Goal: Book appointment/travel/reservation

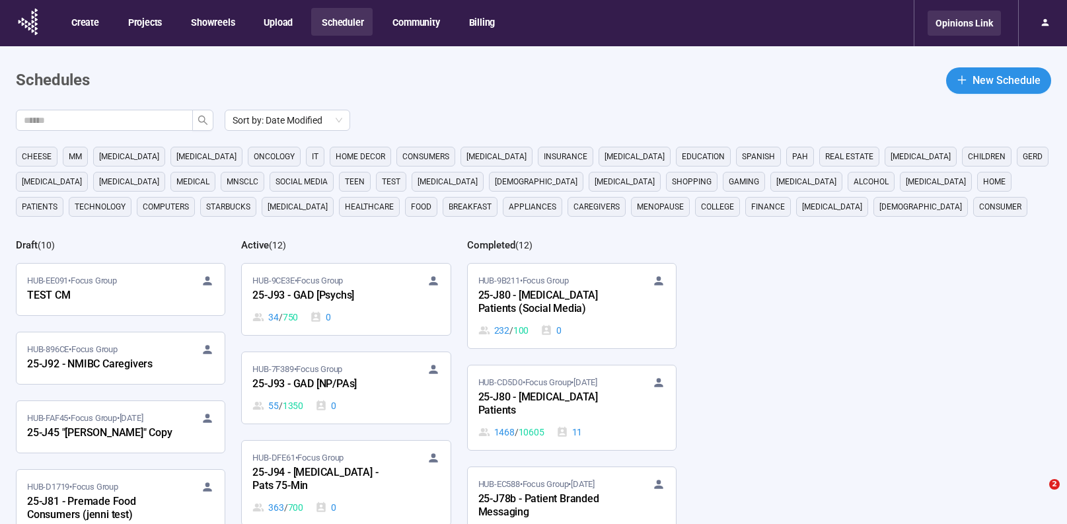
click at [952, 18] on div "Opinions Link" at bounding box center [964, 23] width 73 height 25
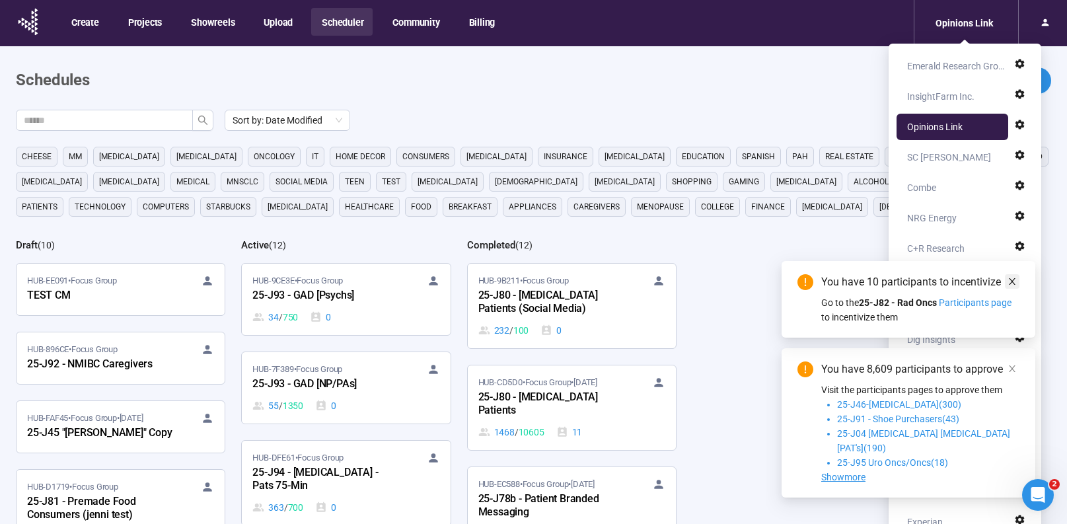
click at [1015, 286] on icon "close" at bounding box center [1012, 281] width 9 height 9
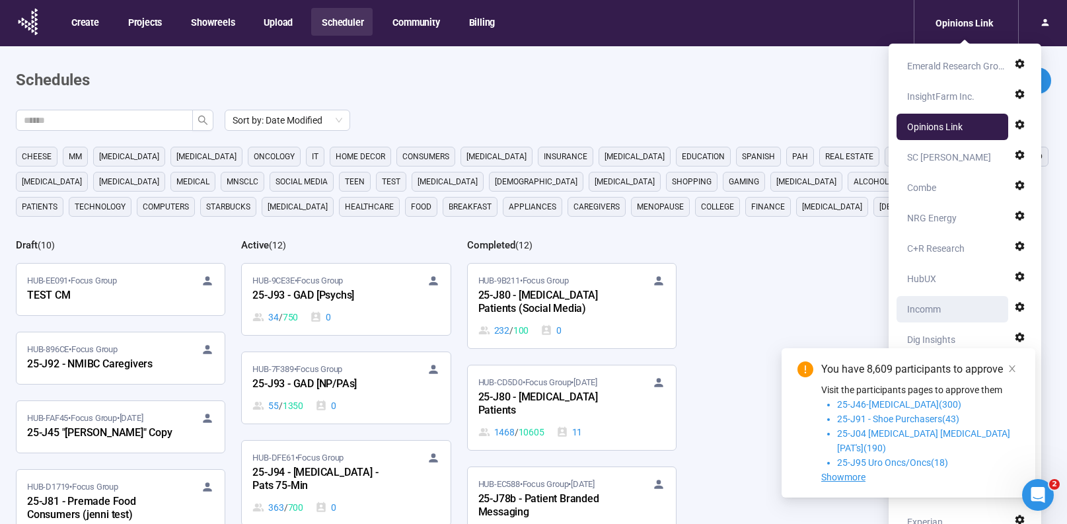
click at [925, 313] on div "Incomm" at bounding box center [924, 309] width 34 height 26
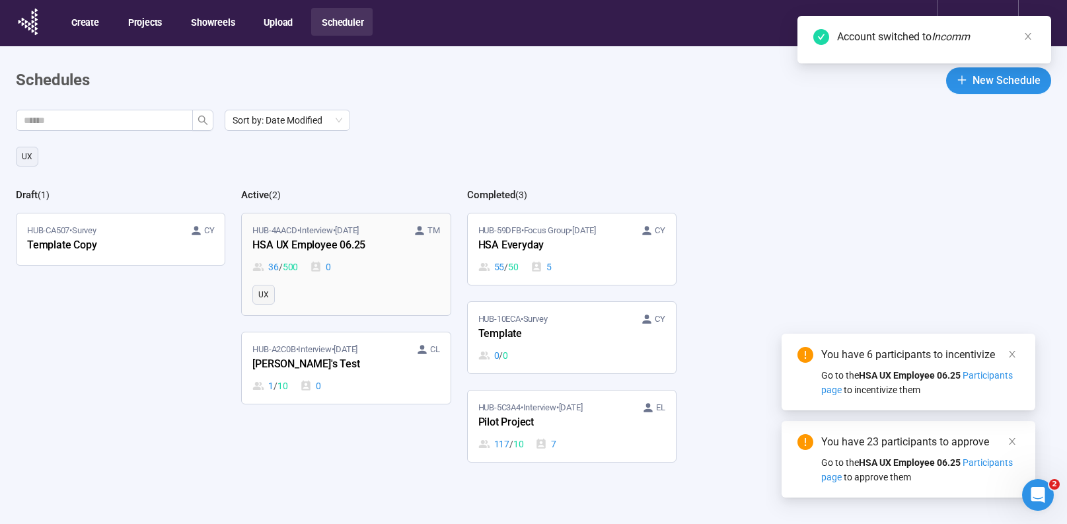
click at [376, 283] on link "HUB-4AACD • Interview • [DATE] TM HSA UX Employee 06.25 36 / 500 0 UX" at bounding box center [346, 264] width 208 height 102
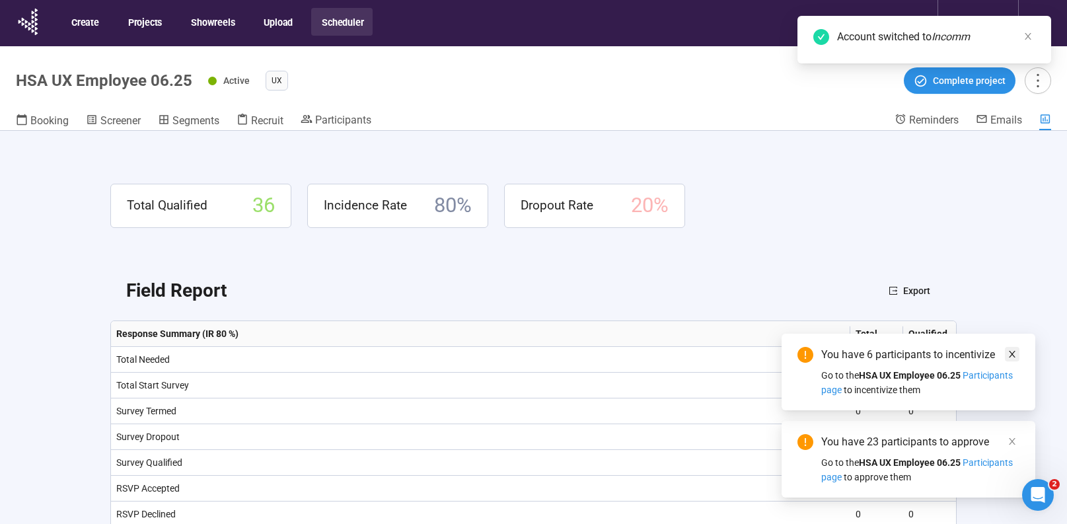
click at [1013, 354] on icon "close" at bounding box center [1012, 353] width 9 height 9
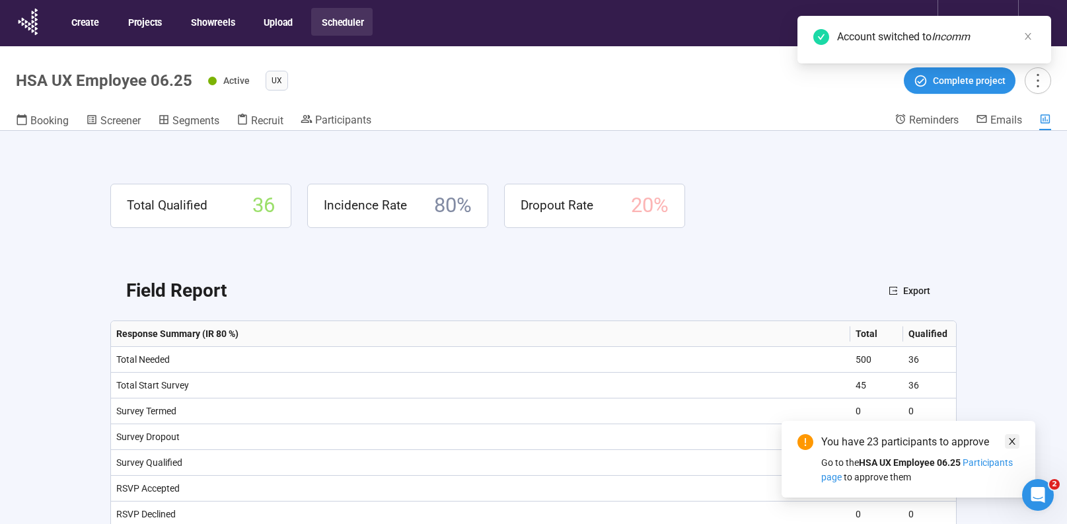
click at [1012, 440] on icon "close" at bounding box center [1012, 441] width 7 height 7
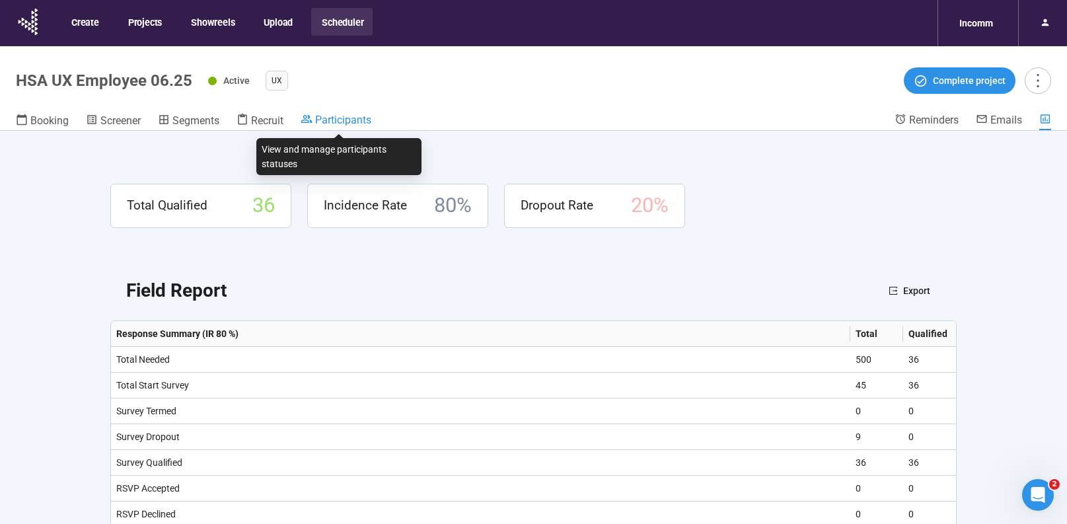
click at [332, 119] on span "Participants" at bounding box center [343, 120] width 56 height 13
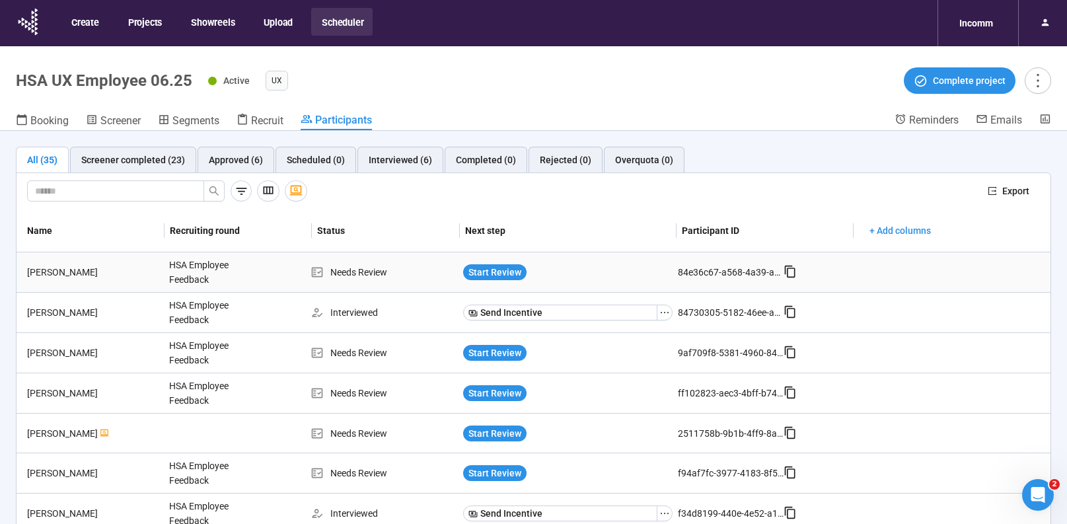
click at [79, 266] on div "[PERSON_NAME]" at bounding box center [93, 272] width 142 height 15
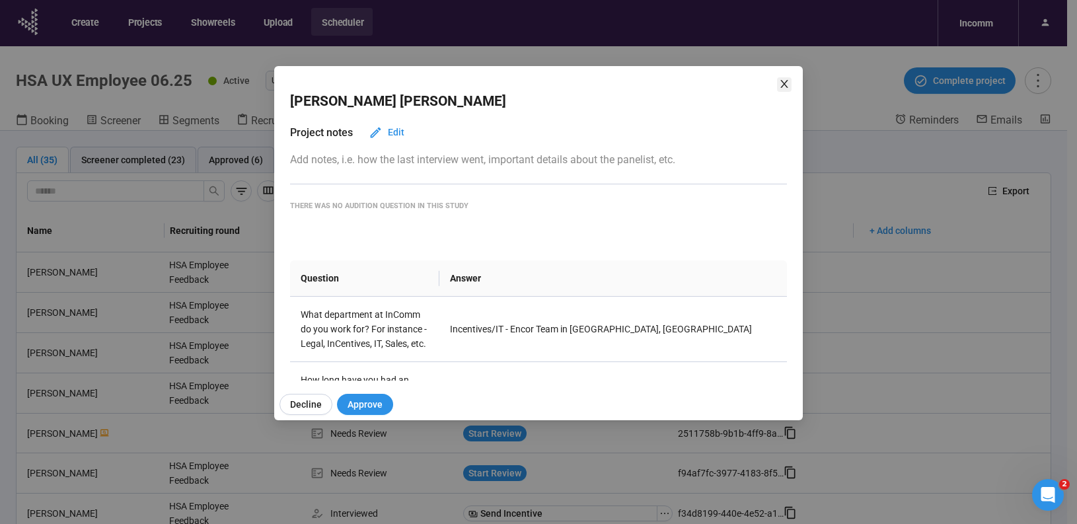
click at [784, 82] on icon "close" at bounding box center [784, 84] width 11 height 11
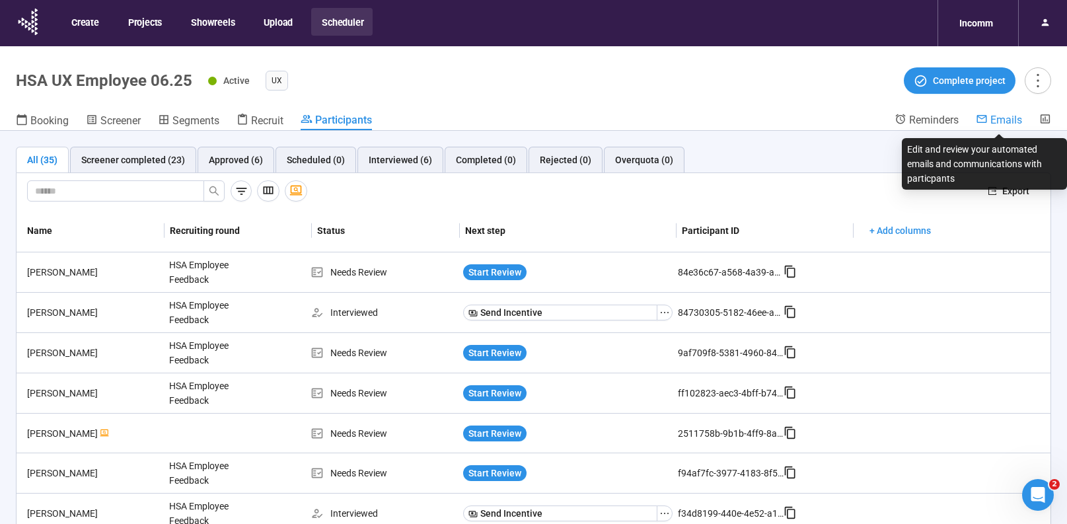
click at [1015, 117] on span "Emails" at bounding box center [1006, 120] width 32 height 13
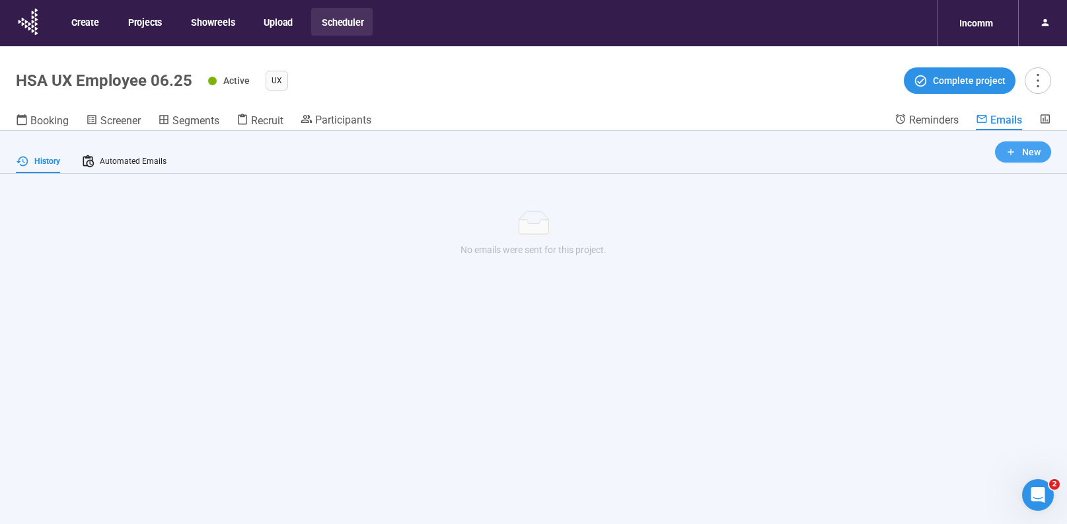
click at [1006, 153] on icon "button" at bounding box center [1011, 152] width 11 height 11
click at [984, 181] on span "New email" at bounding box center [988, 178] width 102 height 15
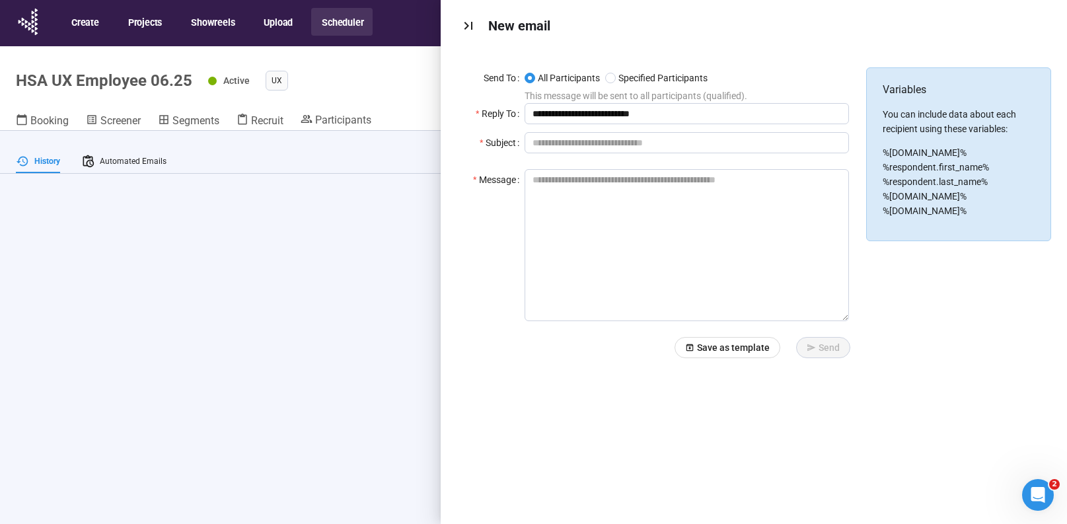
click at [468, 30] on icon "Close" at bounding box center [468, 26] width 16 height 16
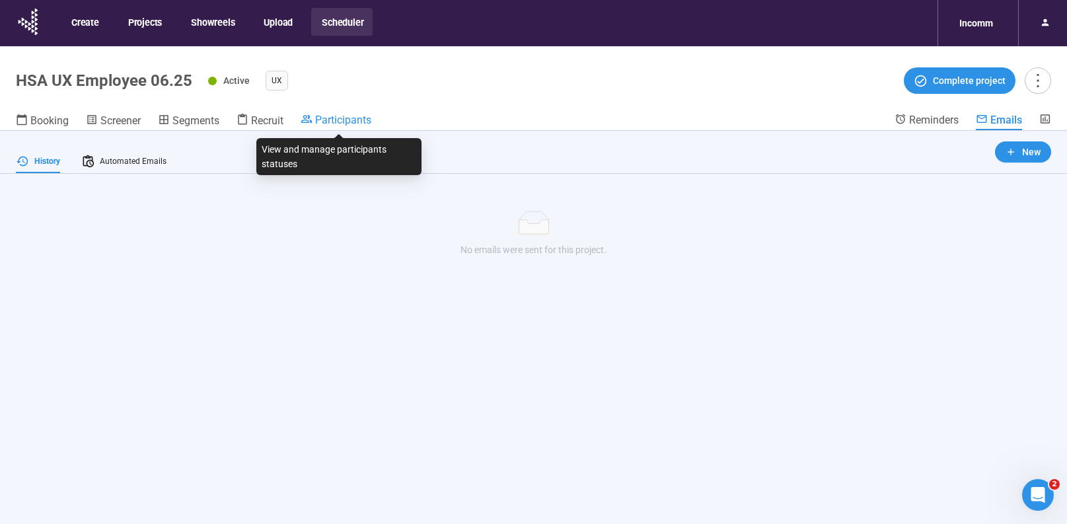
click at [346, 122] on span "Participants" at bounding box center [343, 120] width 56 height 13
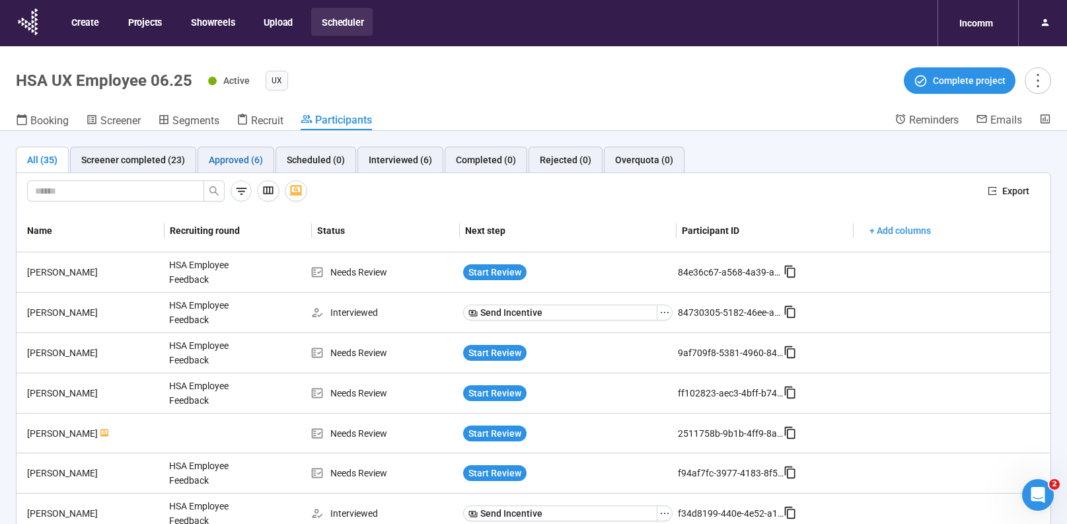
click at [235, 164] on div "Approved (6)" at bounding box center [236, 160] width 54 height 15
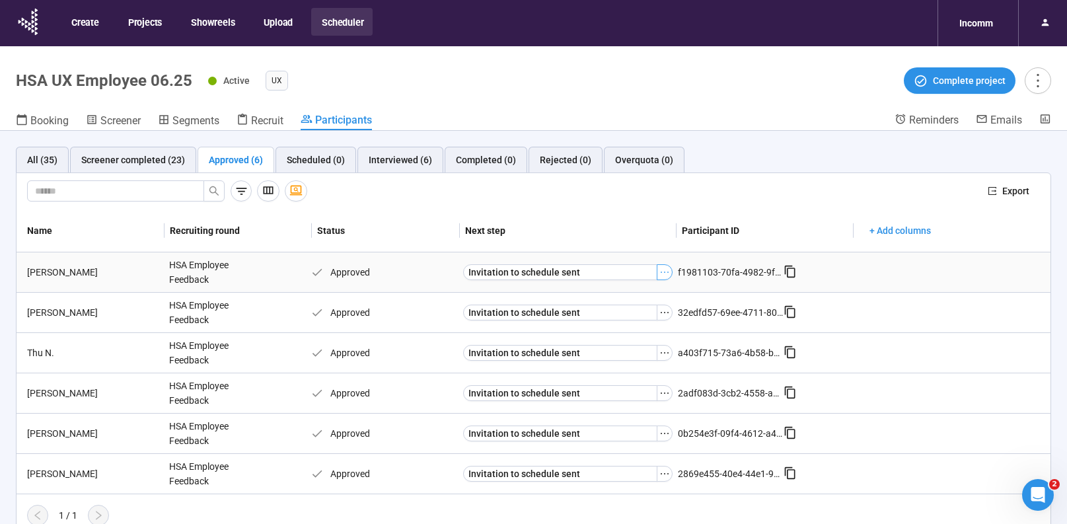
click at [667, 274] on icon "ellipsis" at bounding box center [664, 272] width 11 height 11
click at [46, 117] on span "Booking" at bounding box center [49, 120] width 38 height 13
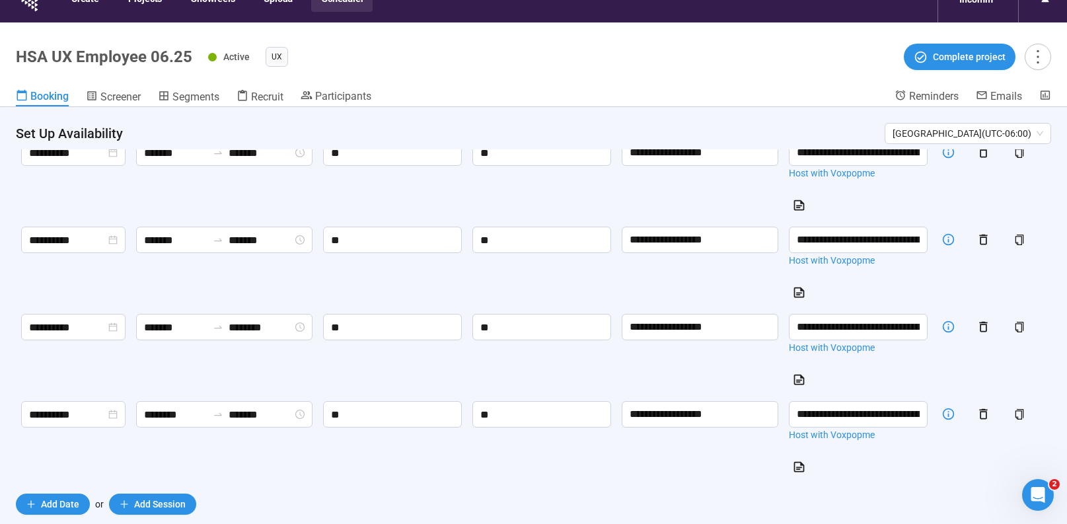
scroll to position [46, 0]
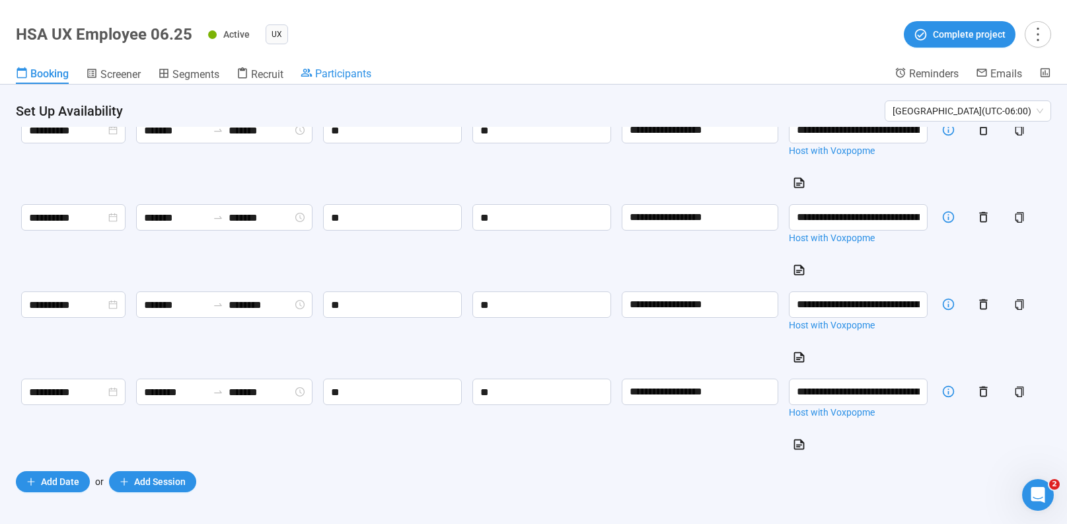
click at [330, 73] on span "Participants" at bounding box center [343, 73] width 56 height 13
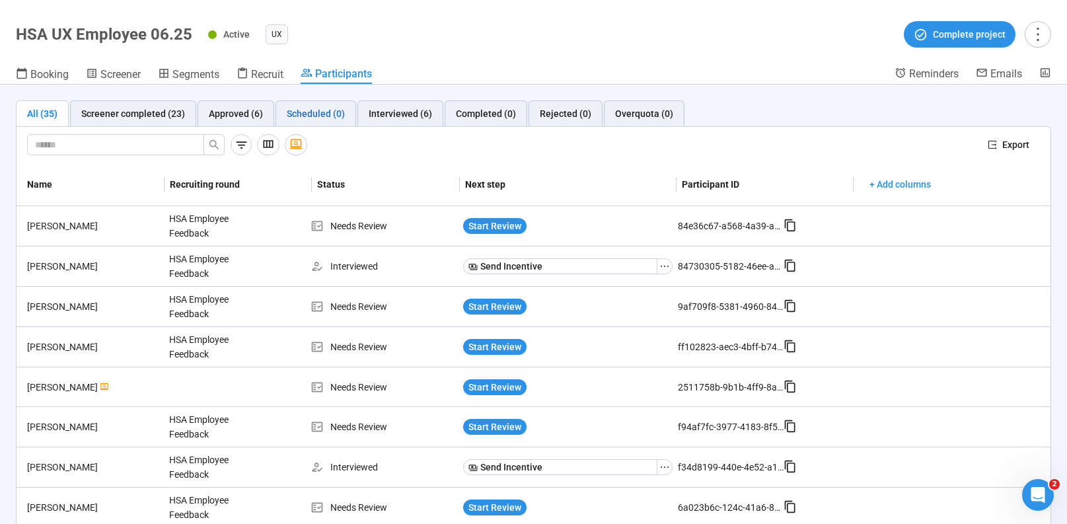
click at [301, 112] on div "Scheduled (0)" at bounding box center [316, 113] width 58 height 15
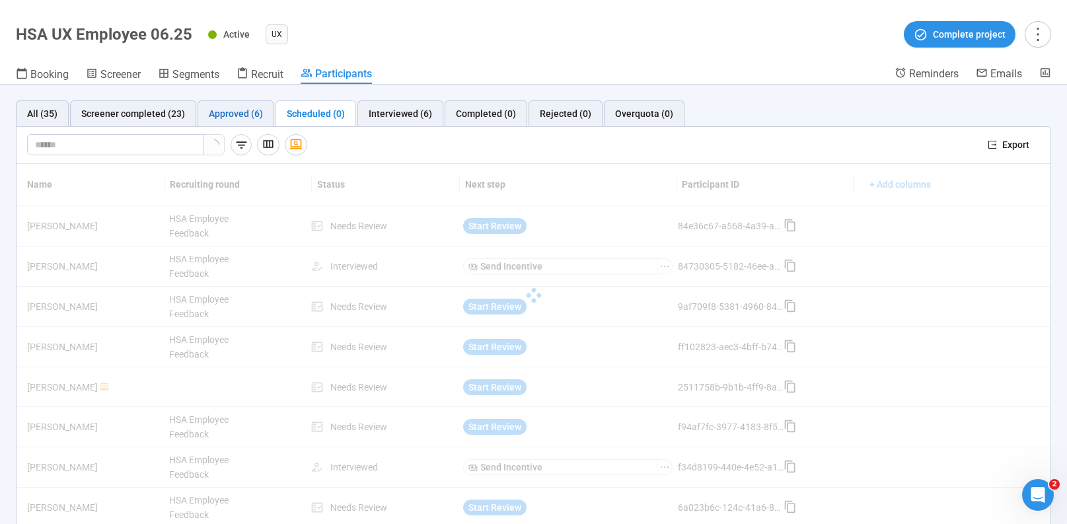
click at [227, 112] on div "Approved (6)" at bounding box center [236, 113] width 54 height 15
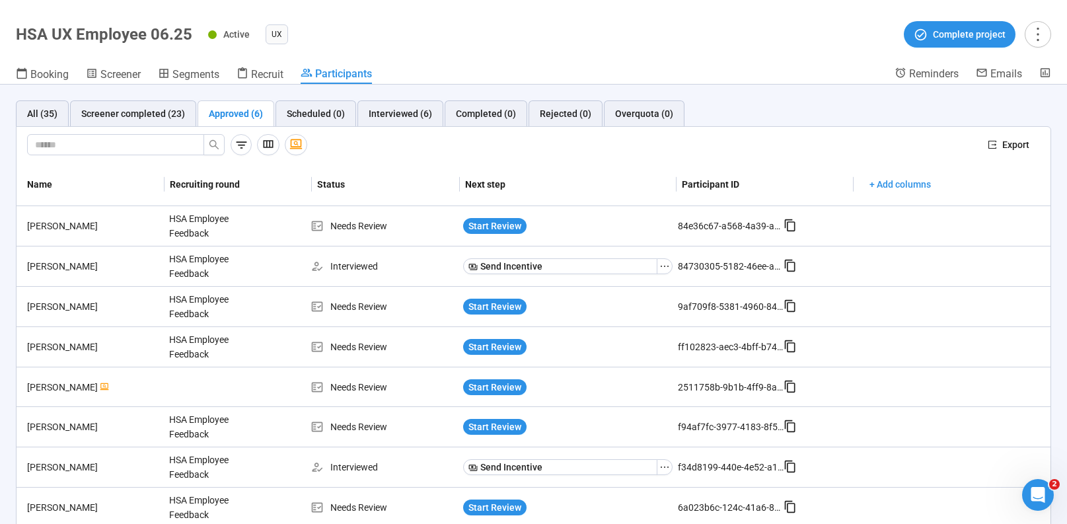
click at [229, 115] on div "Approved (6)" at bounding box center [236, 113] width 54 height 15
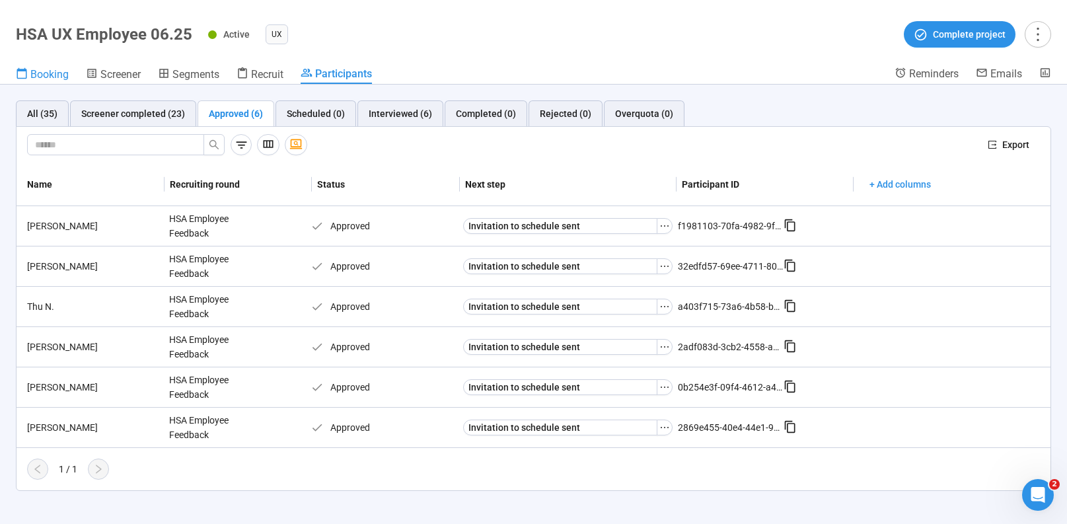
click at [68, 68] on span "Booking" at bounding box center [49, 74] width 38 height 13
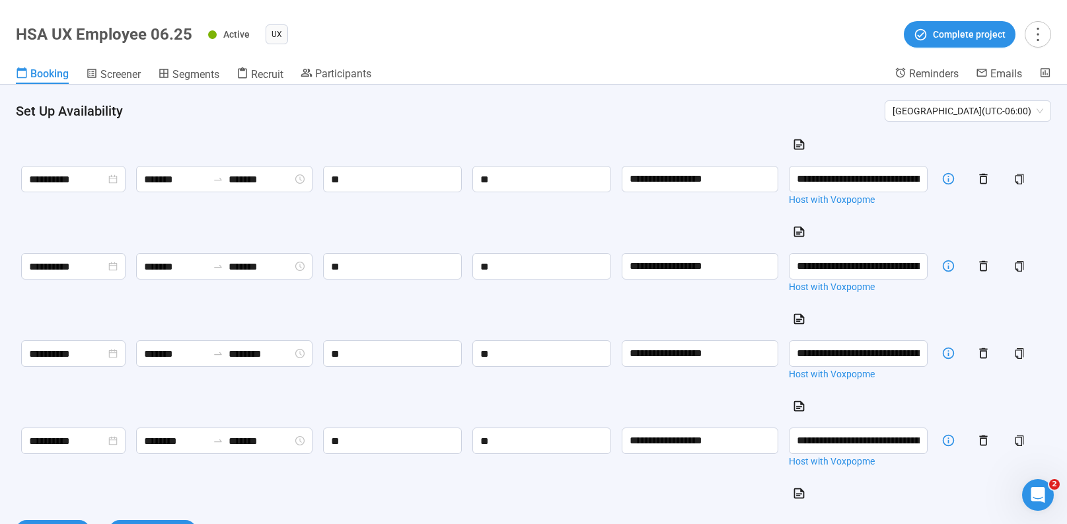
scroll to position [714, 0]
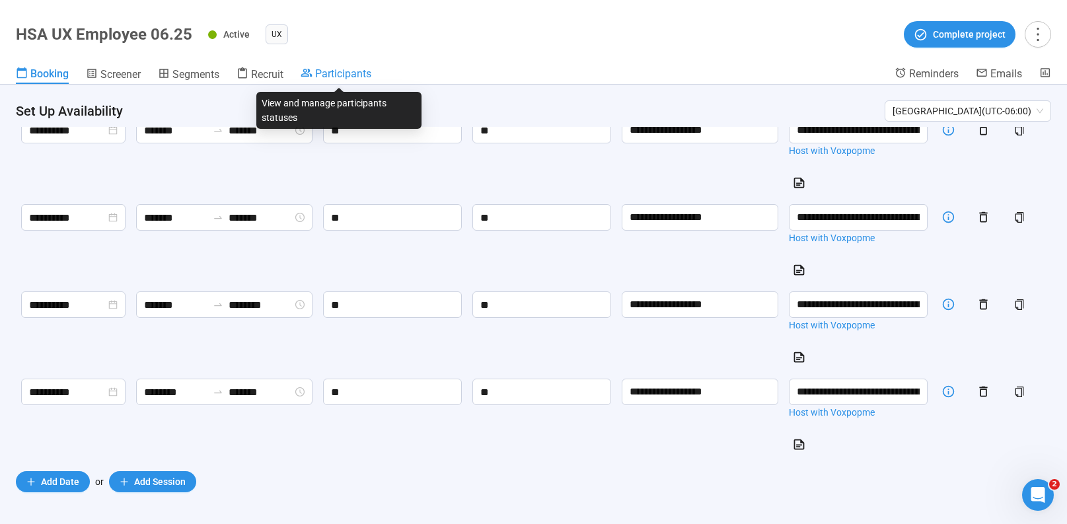
click at [334, 70] on span "Participants" at bounding box center [343, 73] width 56 height 13
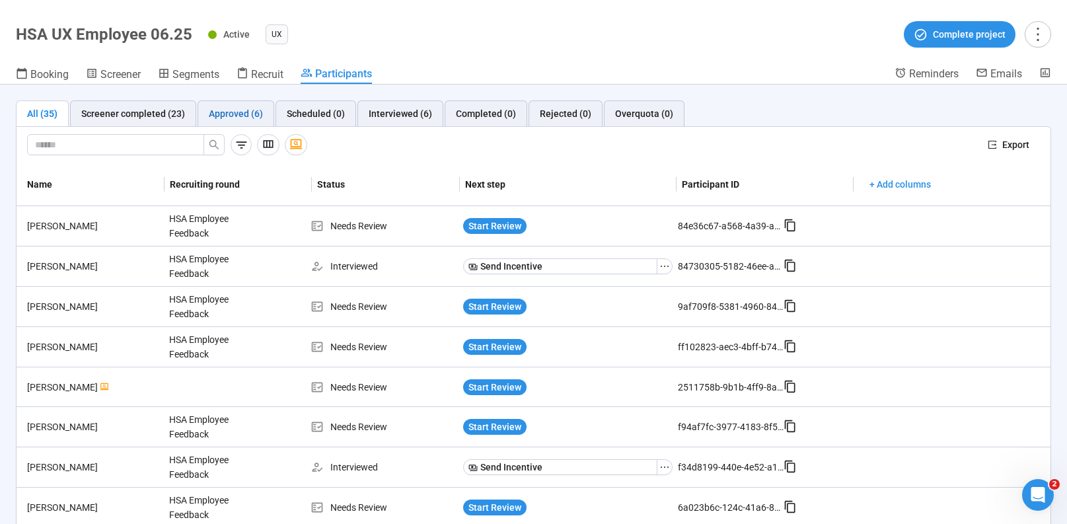
click at [233, 112] on div "Approved (6)" at bounding box center [236, 113] width 54 height 15
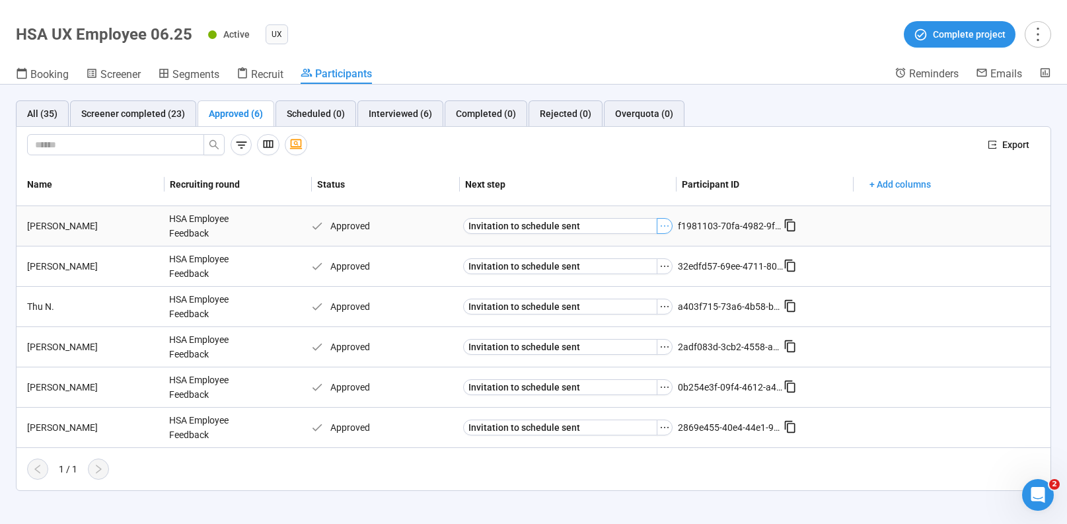
click at [669, 227] on button "button" at bounding box center [665, 226] width 16 height 16
click at [634, 257] on li "Schedule" at bounding box center [643, 249] width 148 height 21
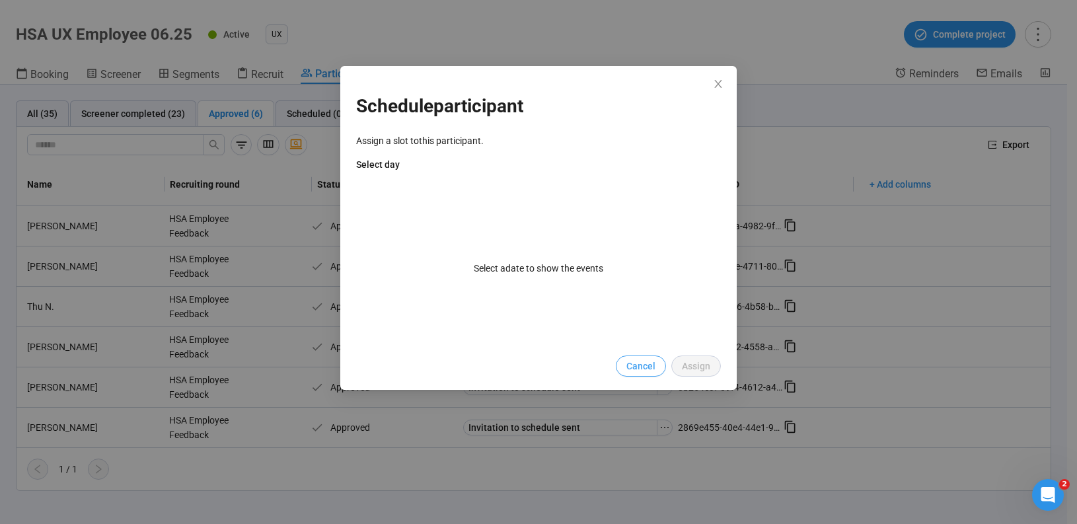
click at [628, 360] on span "Cancel" at bounding box center [640, 366] width 29 height 15
